Goal: Information Seeking & Learning: Learn about a topic

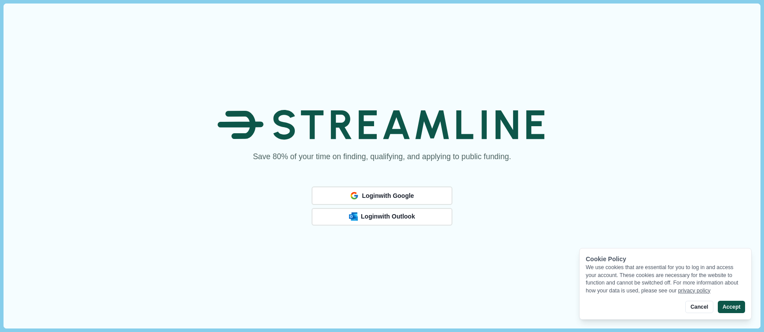
click at [727, 303] on button "Accept" at bounding box center [731, 307] width 27 height 12
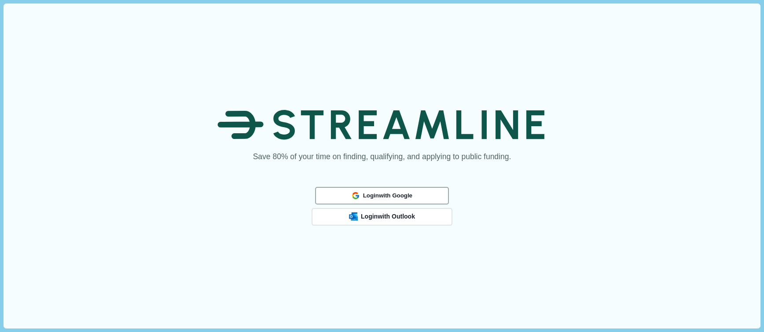
click at [407, 198] on span "Login with Google" at bounding box center [387, 195] width 49 height 7
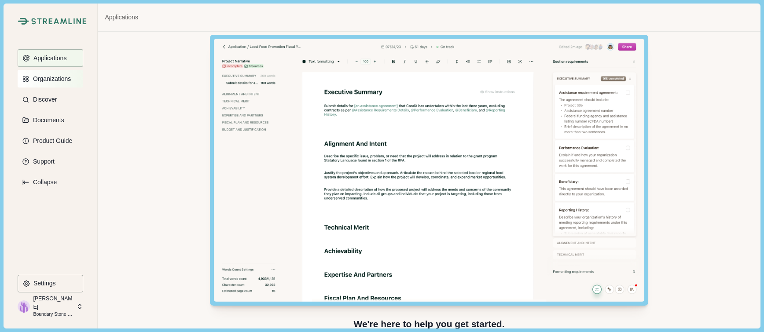
click at [69, 79] on p "Organizations" at bounding box center [50, 78] width 41 height 7
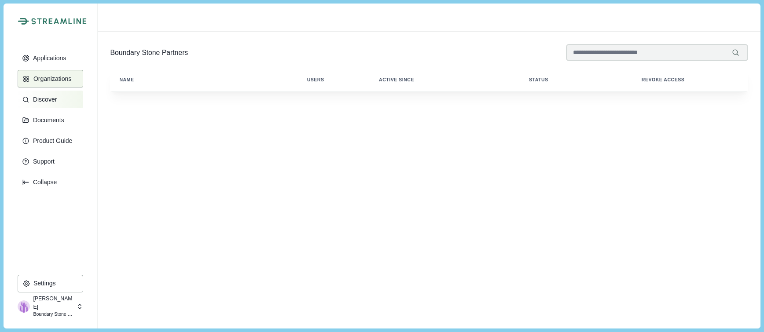
click at [56, 100] on p "Discover" at bounding box center [43, 99] width 27 height 7
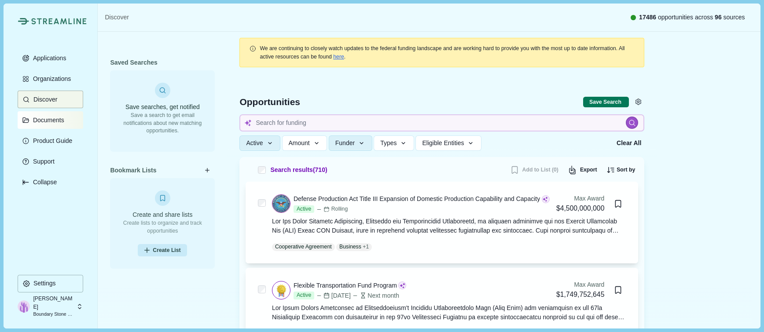
click at [66, 122] on button "Documents" at bounding box center [51, 120] width 66 height 18
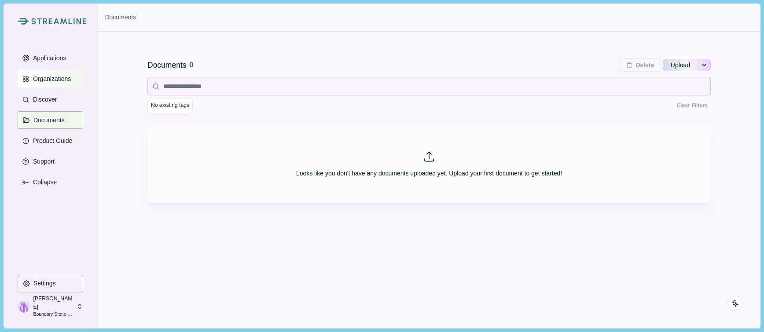
drag, startPoint x: 55, startPoint y: 100, endPoint x: 57, endPoint y: 76, distance: 24.3
click at [55, 100] on p "Discover" at bounding box center [43, 99] width 27 height 7
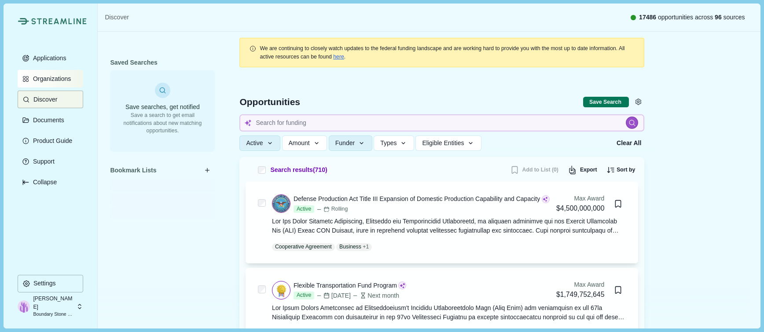
click at [58, 73] on button "Organizations" at bounding box center [51, 79] width 66 height 18
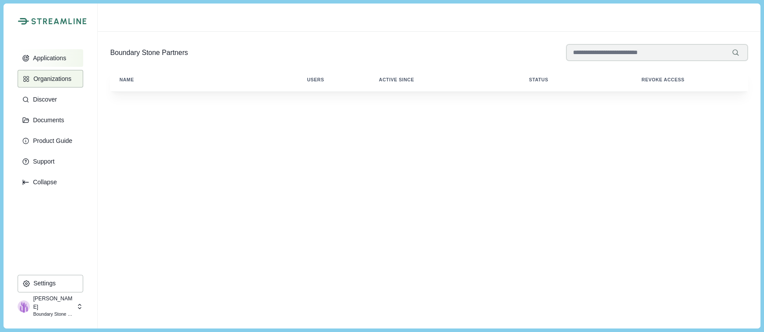
click at [55, 62] on p "Applications" at bounding box center [48, 58] width 37 height 7
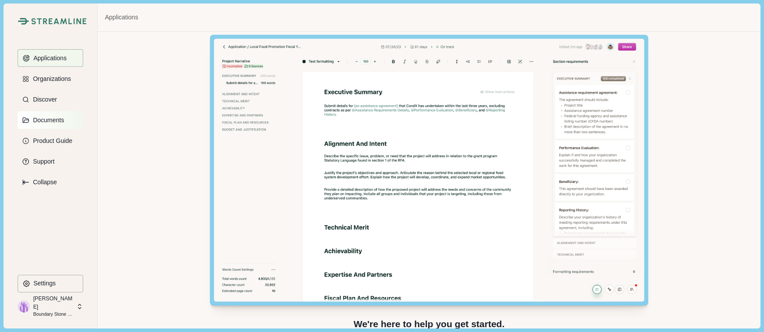
click at [63, 113] on button "Documents" at bounding box center [51, 120] width 66 height 18
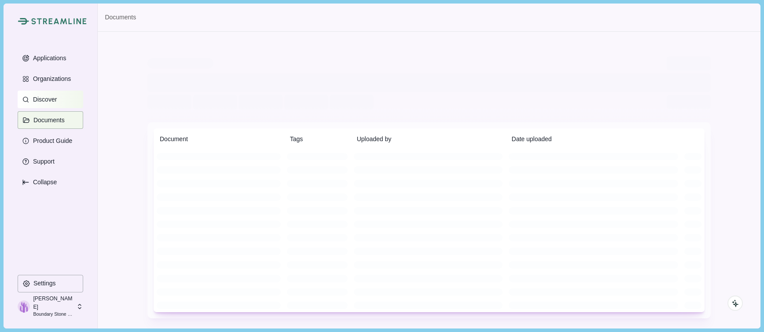
click at [62, 104] on button "Discover" at bounding box center [51, 100] width 66 height 18
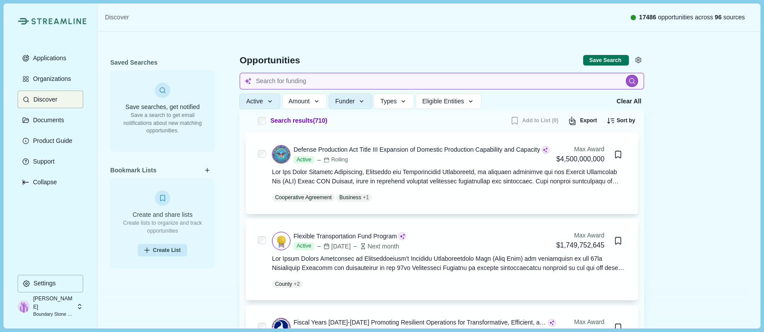
scroll to position [11, 0]
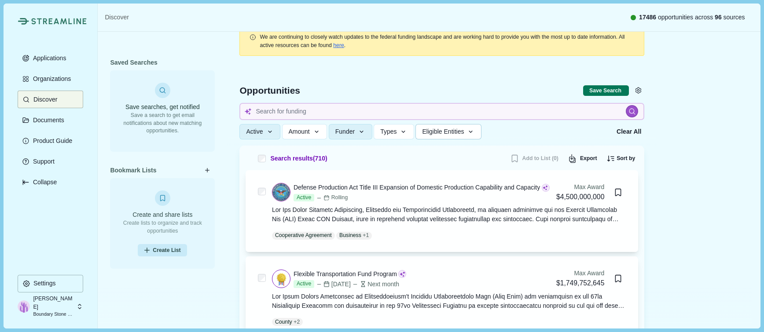
click at [461, 133] on span "Eligible Entities" at bounding box center [443, 131] width 42 height 7
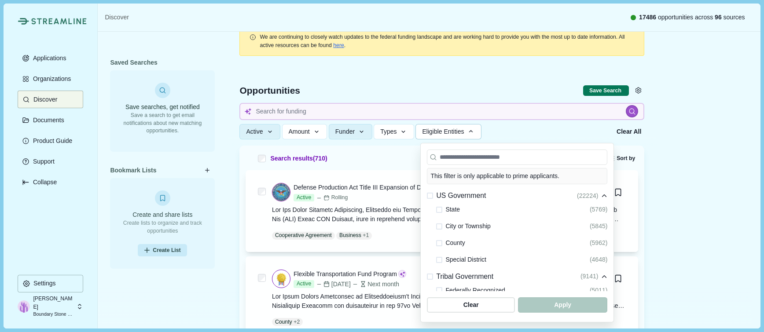
click at [462, 133] on span "Eligible Entities" at bounding box center [443, 131] width 42 height 7
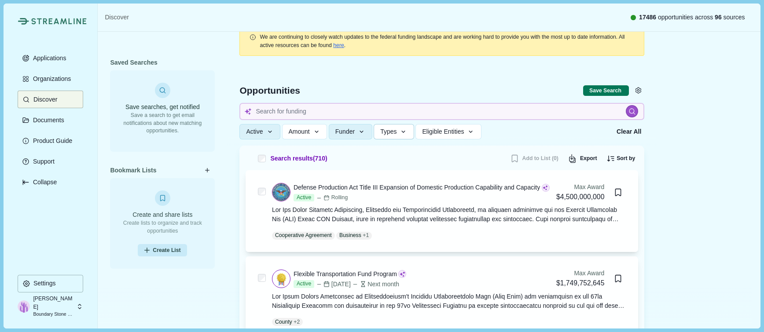
click at [397, 133] on span "Types" at bounding box center [388, 131] width 16 height 7
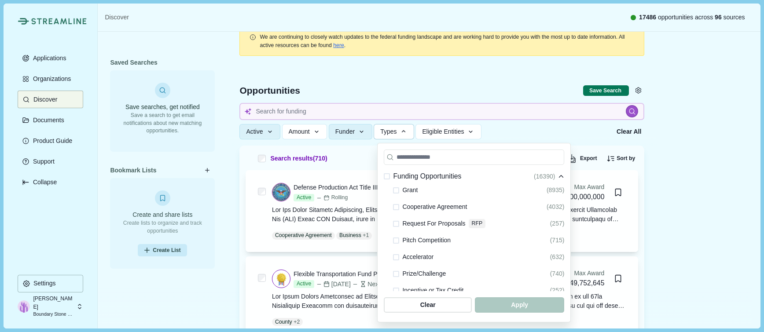
click at [397, 133] on span "Types" at bounding box center [388, 131] width 16 height 7
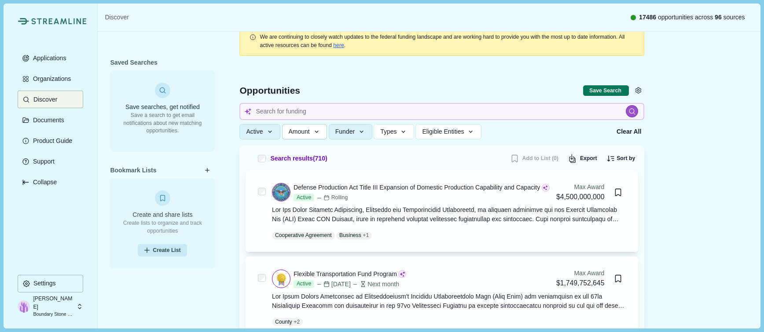
click at [300, 126] on button "Amount" at bounding box center [304, 131] width 45 height 15
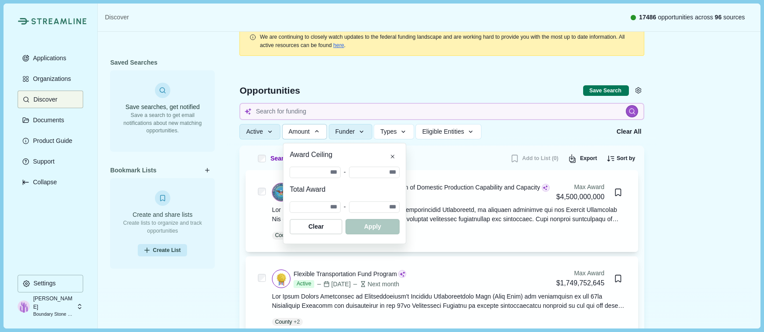
click at [300, 126] on button "Amount" at bounding box center [304, 131] width 45 height 15
